Goal: Task Accomplishment & Management: Manage account settings

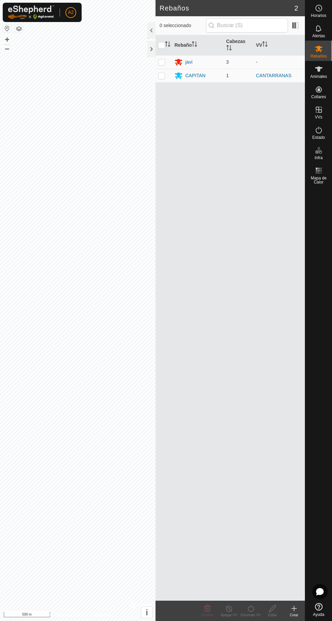
click at [209, 75] on div "CAPITAN" at bounding box center [197, 75] width 46 height 8
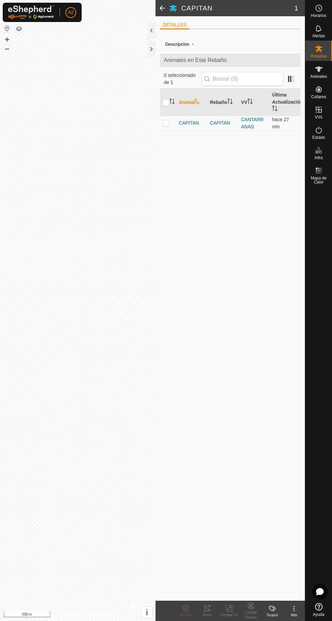
click at [181, 127] on span "CAPITAN" at bounding box center [189, 122] width 20 height 7
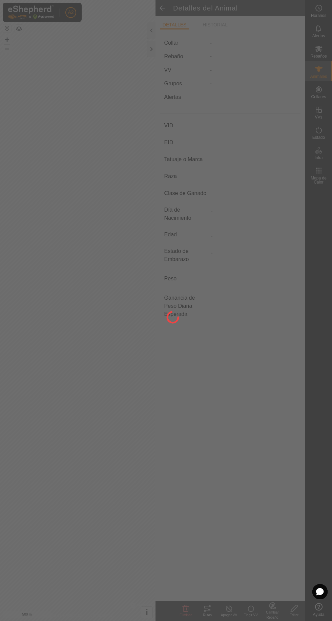
type input "CAPITAN"
type input "-"
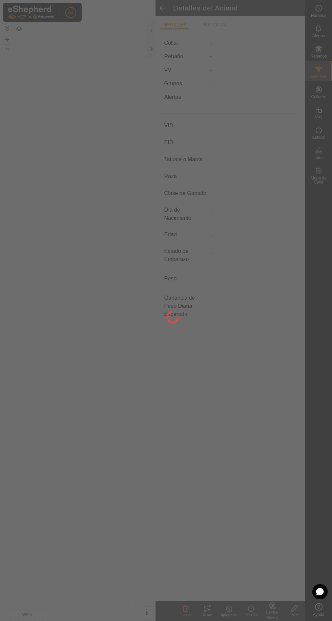
type input "0 kg"
type input "-"
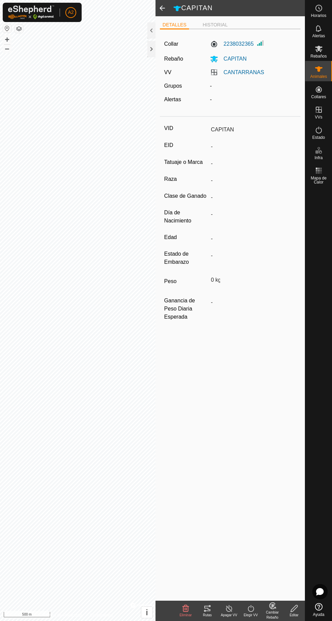
click at [209, 606] on icon at bounding box center [207, 608] width 6 height 5
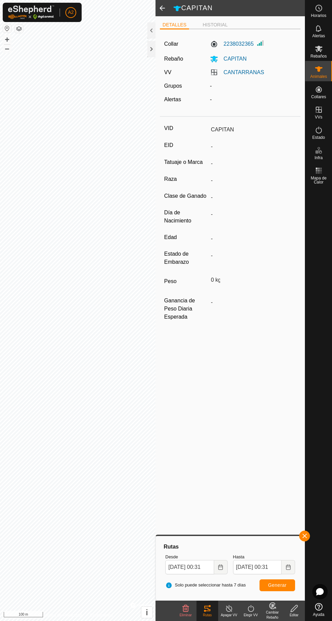
click at [147, 52] on div at bounding box center [151, 49] width 8 height 16
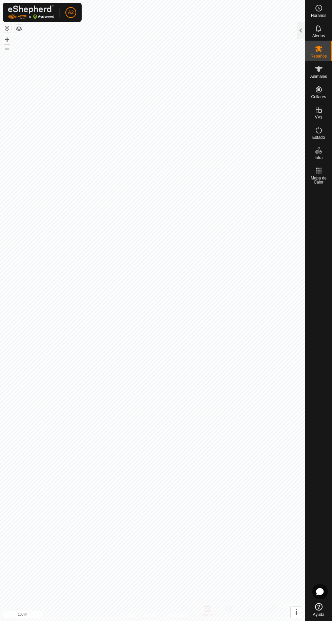
click at [318, 49] on icon at bounding box center [318, 49] width 7 height 6
click at [299, 34] on div at bounding box center [301, 30] width 8 height 16
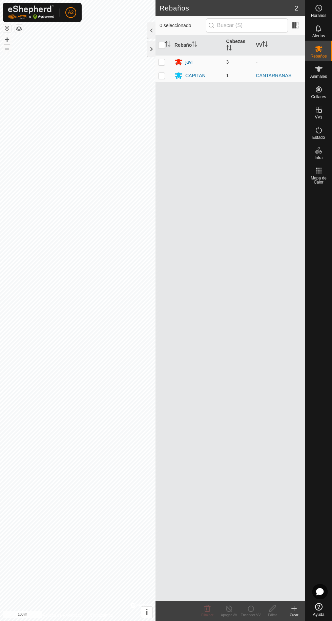
click at [203, 61] on div "javi" at bounding box center [197, 62] width 46 height 8
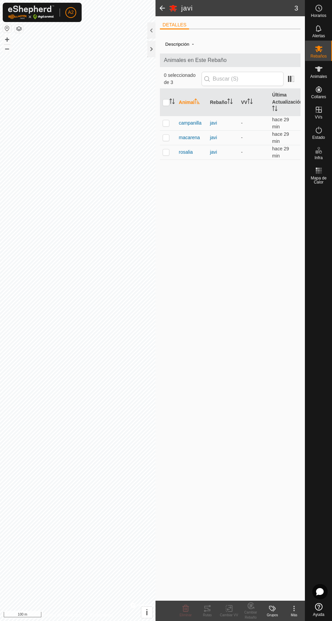
click at [230, 127] on div "javi" at bounding box center [223, 122] width 26 height 7
click at [166, 126] on p-checkbox at bounding box center [165, 122] width 7 height 5
checkbox input "true"
click at [208, 615] on div "Rutas" at bounding box center [207, 614] width 22 height 5
